Goal: Information Seeking & Learning: Learn about a topic

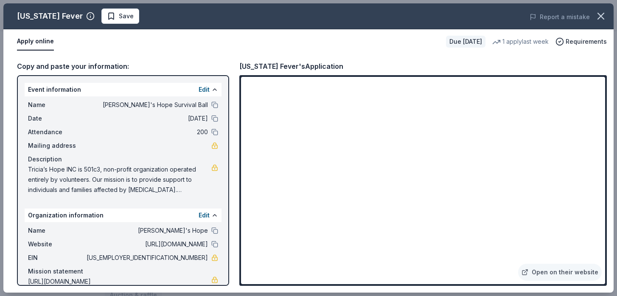
scroll to position [22, 0]
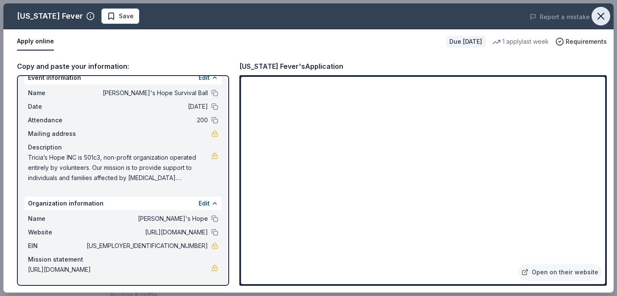
click at [601, 16] on icon "button" at bounding box center [601, 16] width 6 height 6
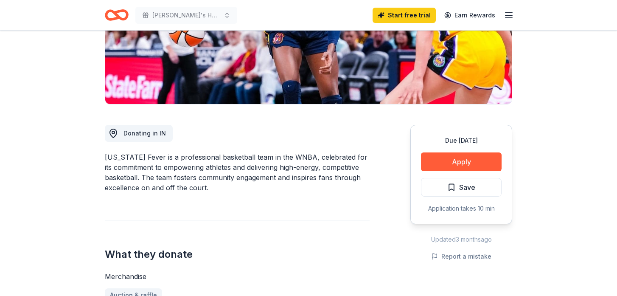
scroll to position [0, 0]
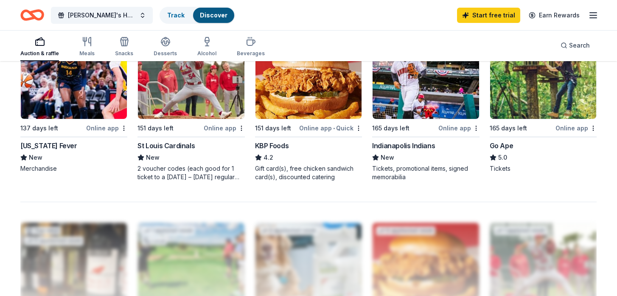
scroll to position [608, 0]
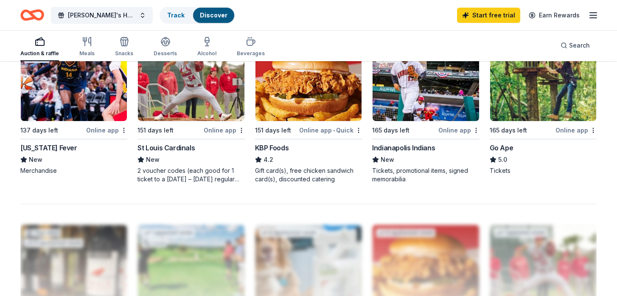
click at [398, 146] on div "Indianapolis Indians" at bounding box center [403, 148] width 63 height 10
